Goal: Task Accomplishment & Management: Manage account settings

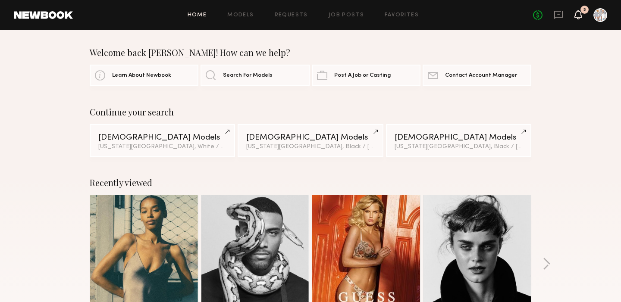
click at [579, 14] on icon at bounding box center [578, 14] width 7 height 6
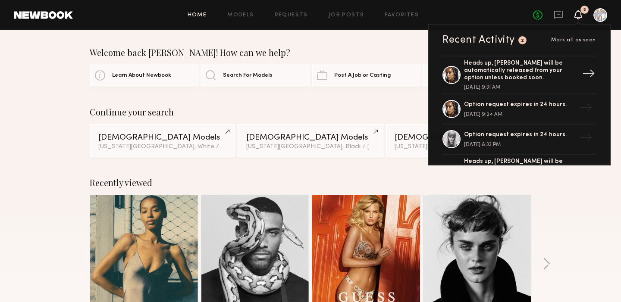
click at [525, 67] on div "Heads up, [PERSON_NAME] will be automatically released from your option unless …" at bounding box center [520, 71] width 112 height 22
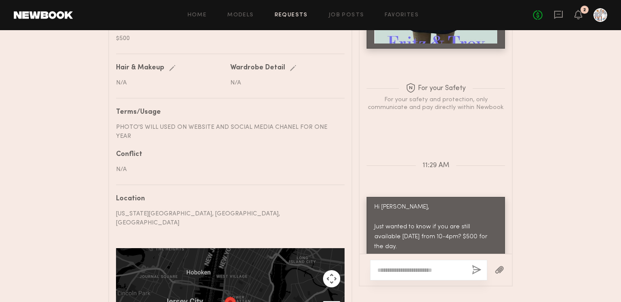
scroll to position [455, 0]
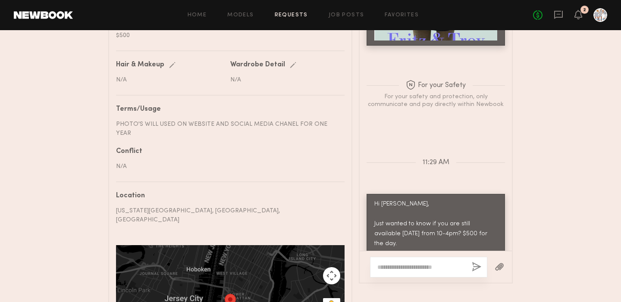
click at [425, 263] on textarea at bounding box center [421, 267] width 88 height 9
click at [578, 16] on icon at bounding box center [578, 14] width 7 height 6
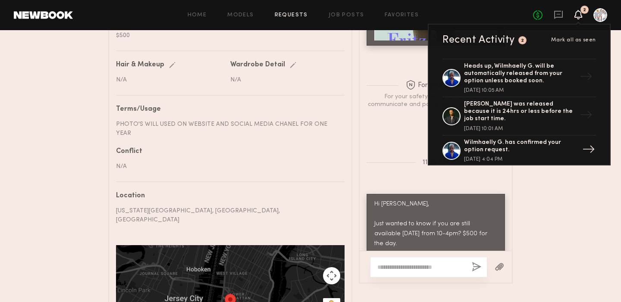
scroll to position [789, 0]
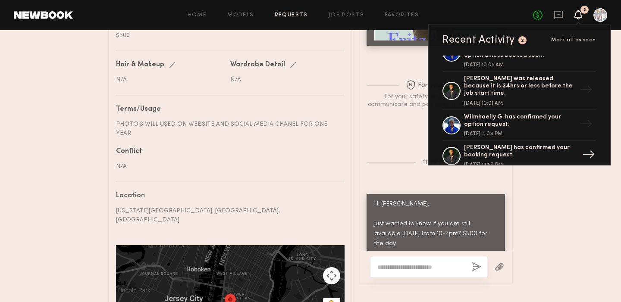
click at [535, 141] on link "[PERSON_NAME] has confirmed your booking request. [DATE] 12:59 PM →" at bounding box center [518, 156] width 153 height 31
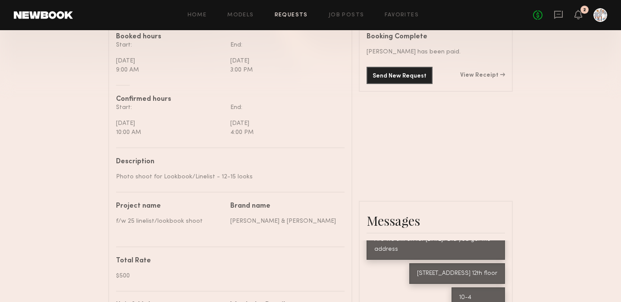
scroll to position [578, 0]
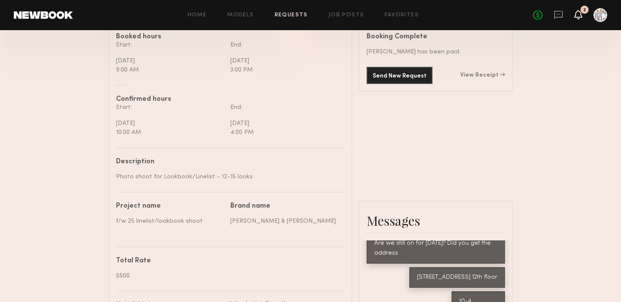
click at [578, 15] on icon at bounding box center [578, 14] width 7 height 6
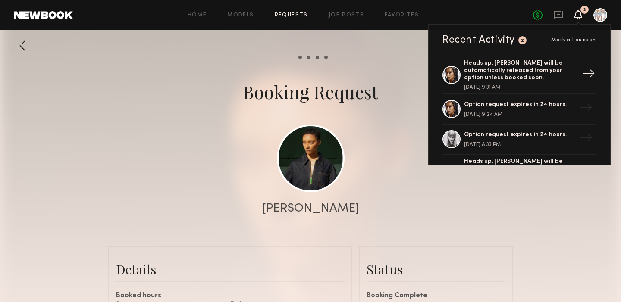
scroll to position [0, 0]
click at [499, 103] on div "Option request expires in 24 hours." at bounding box center [520, 104] width 112 height 7
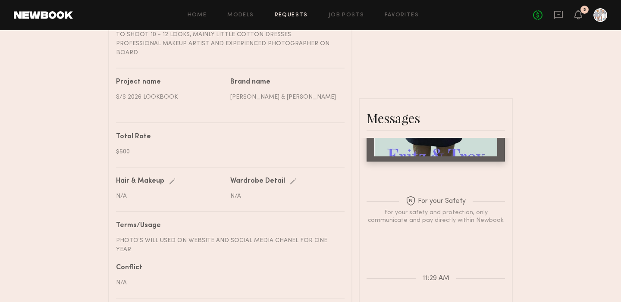
scroll to position [744, 0]
type textarea "**********"
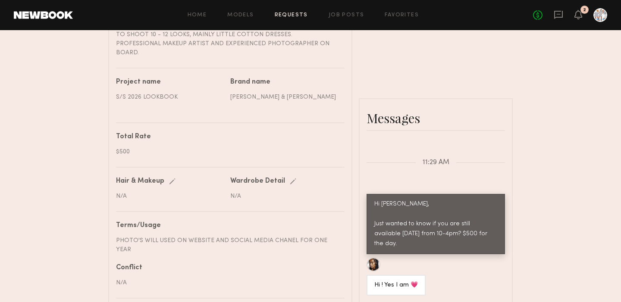
scroll to position [922, 0]
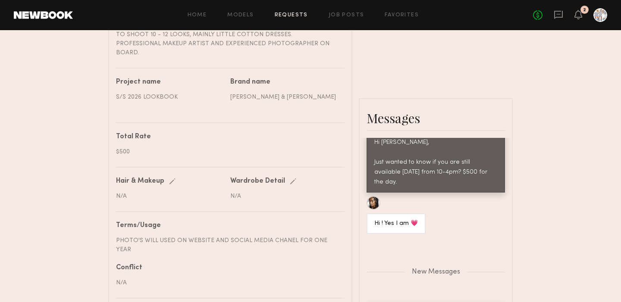
click at [462, 266] on div "Keep direct messages professional and related only to paid job opportunities. M…" at bounding box center [436, 252] width 152 height 229
click at [549, 144] on div "Send request Model response Review hours worked Pay model Booking Request [PERS…" at bounding box center [310, 98] width 621 height 801
click at [476, 238] on div "New Messages" at bounding box center [436, 271] width 152 height 66
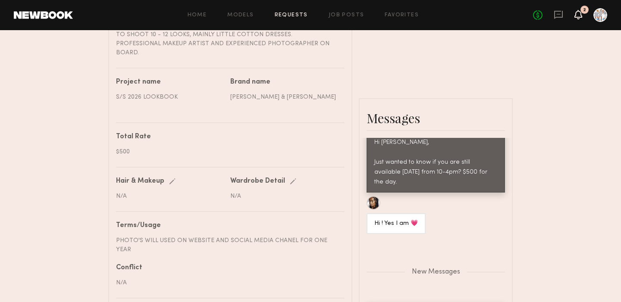
click at [578, 15] on icon at bounding box center [578, 14] width 7 height 6
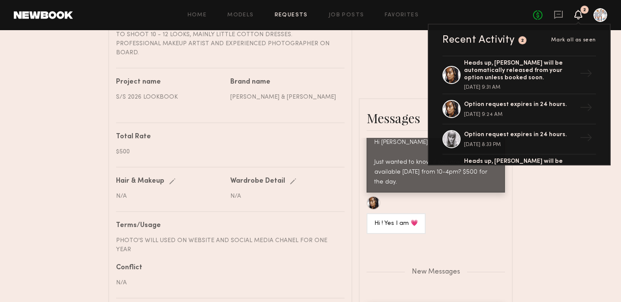
click at [354, 24] on header "Home Models Requests Job Posts Favorites Sign Out No fees up to $5,000 2 Recent…" at bounding box center [310, 15] width 621 height 30
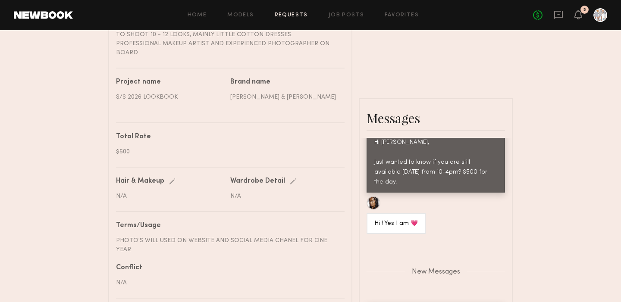
click at [601, 15] on div at bounding box center [600, 15] width 14 height 14
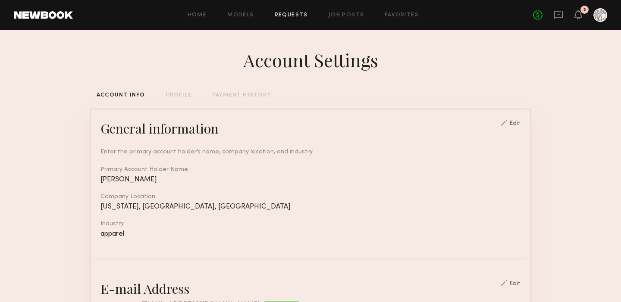
click at [304, 14] on link "Requests" at bounding box center [291, 16] width 33 height 6
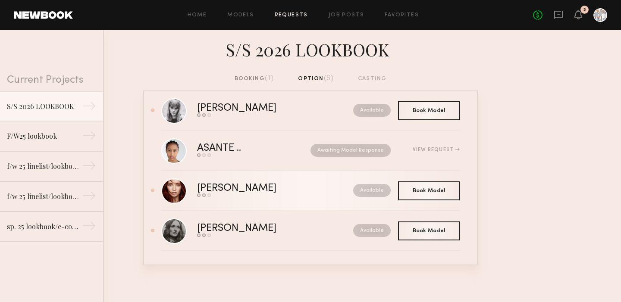
scroll to position [96, 0]
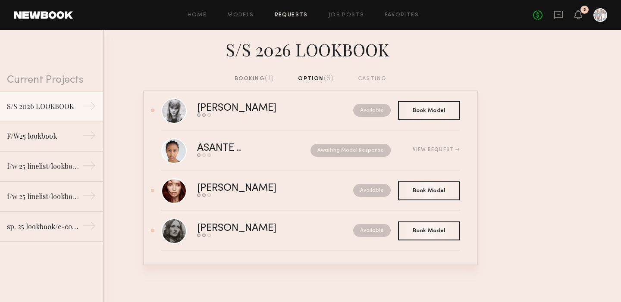
click at [260, 78] on div "booking (1)" at bounding box center [255, 78] width 40 height 9
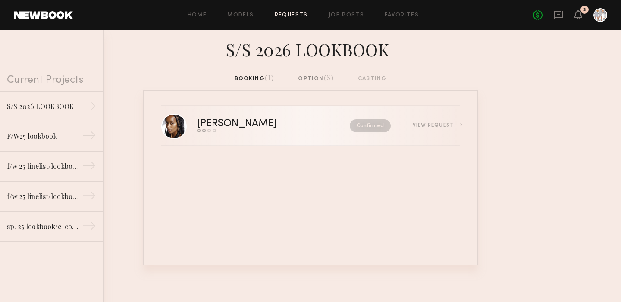
click at [432, 125] on div "View Request" at bounding box center [436, 125] width 47 height 5
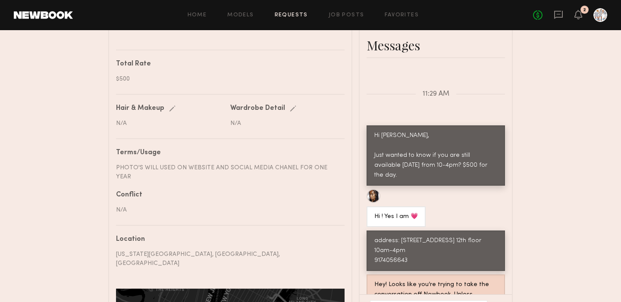
scroll to position [414, 0]
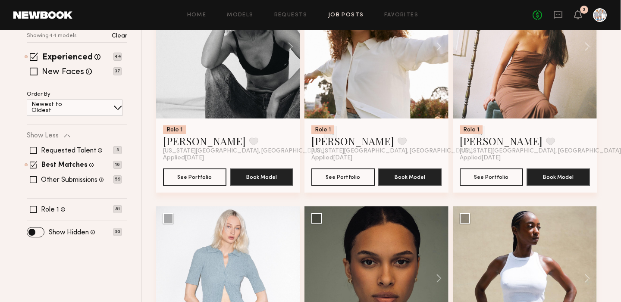
scroll to position [163, 0]
